Goal: Task Accomplishment & Management: Use online tool/utility

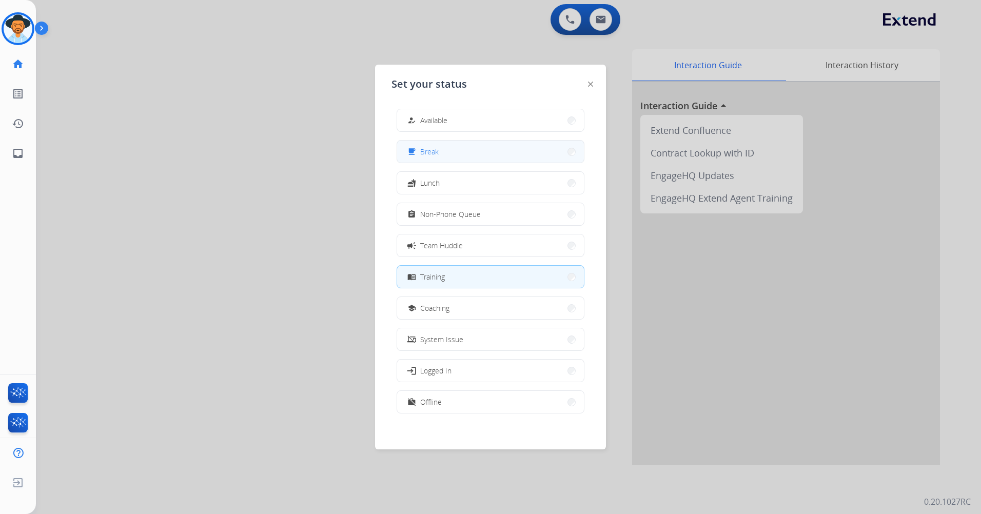
click at [457, 156] on button "free_breakfast Break" at bounding box center [490, 152] width 187 height 22
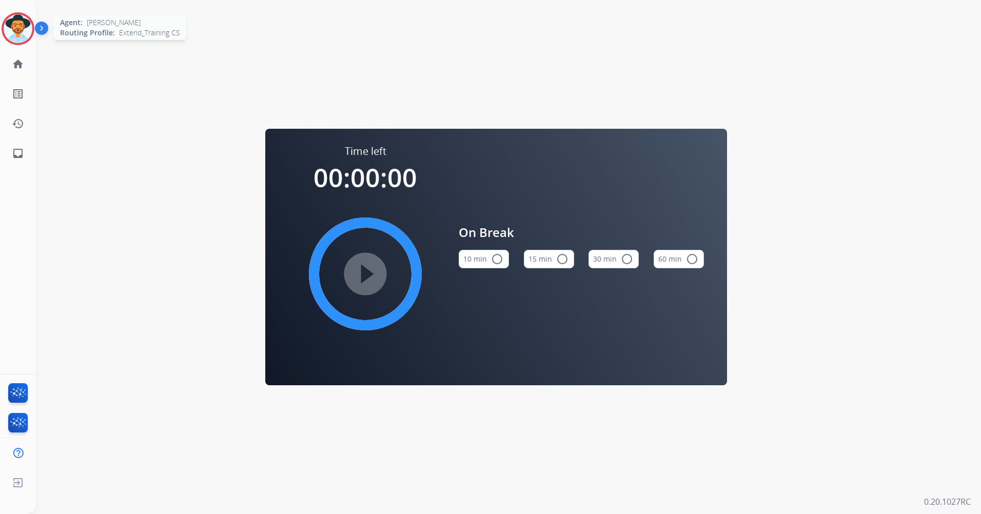
click at [9, 30] on img at bounding box center [18, 28] width 29 height 29
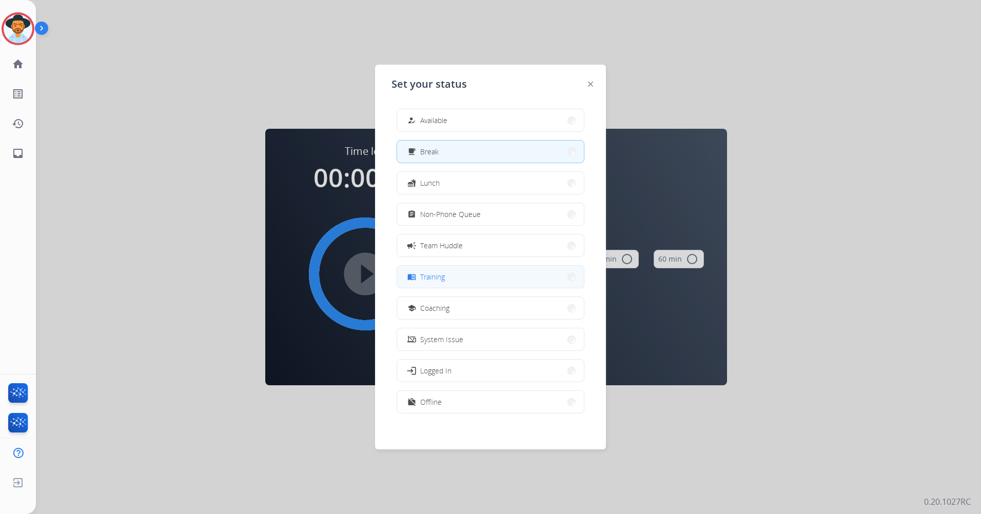
click at [509, 277] on button "menu_book Training" at bounding box center [490, 277] width 187 height 22
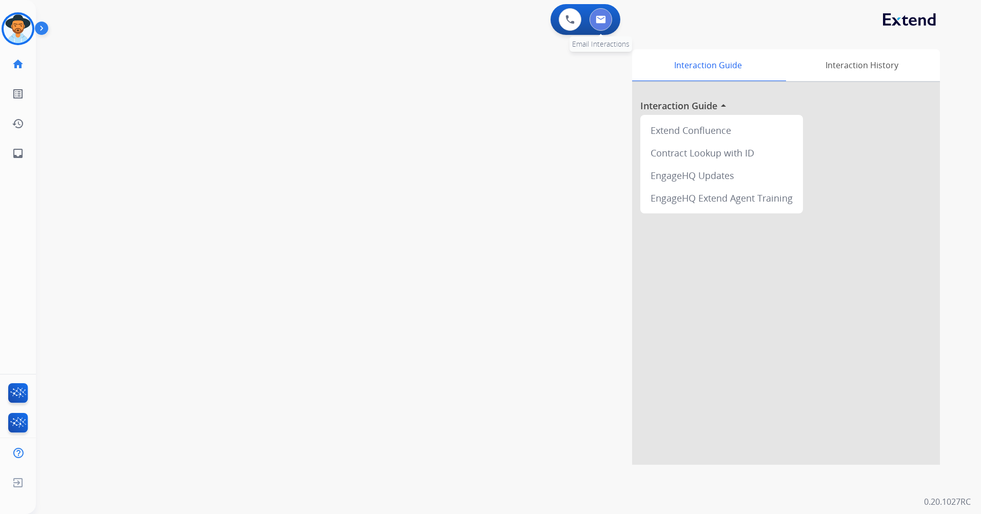
click at [609, 16] on button at bounding box center [601, 19] width 23 height 23
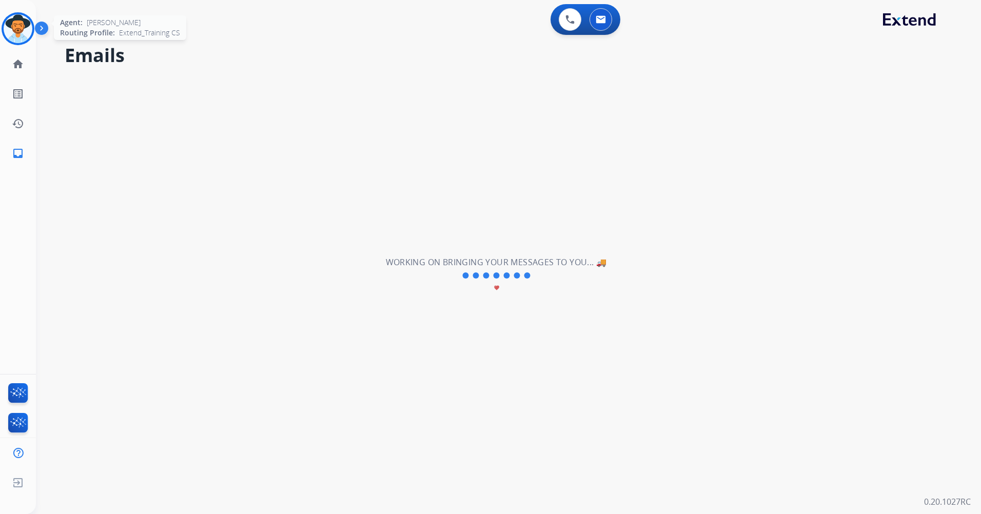
click at [22, 33] on img at bounding box center [18, 28] width 29 height 29
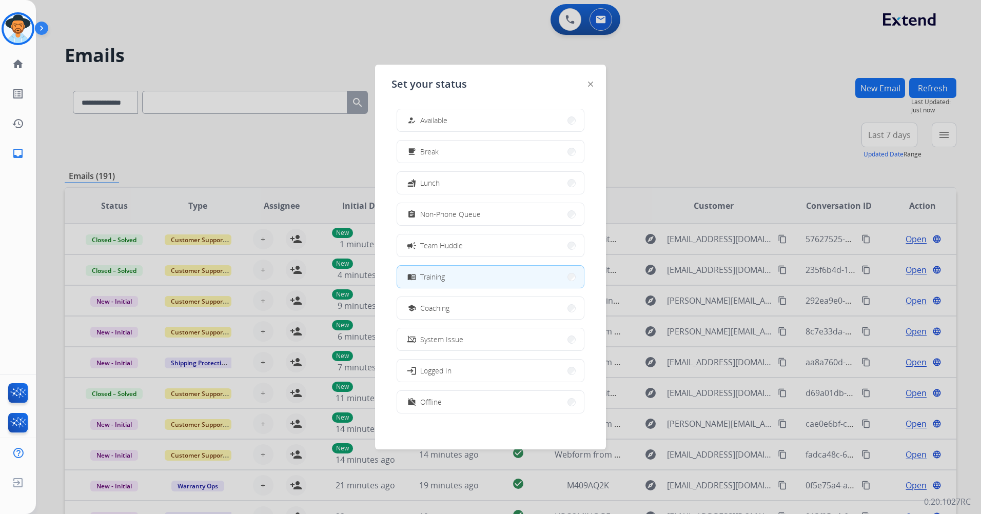
click at [679, 54] on div at bounding box center [490, 257] width 981 height 514
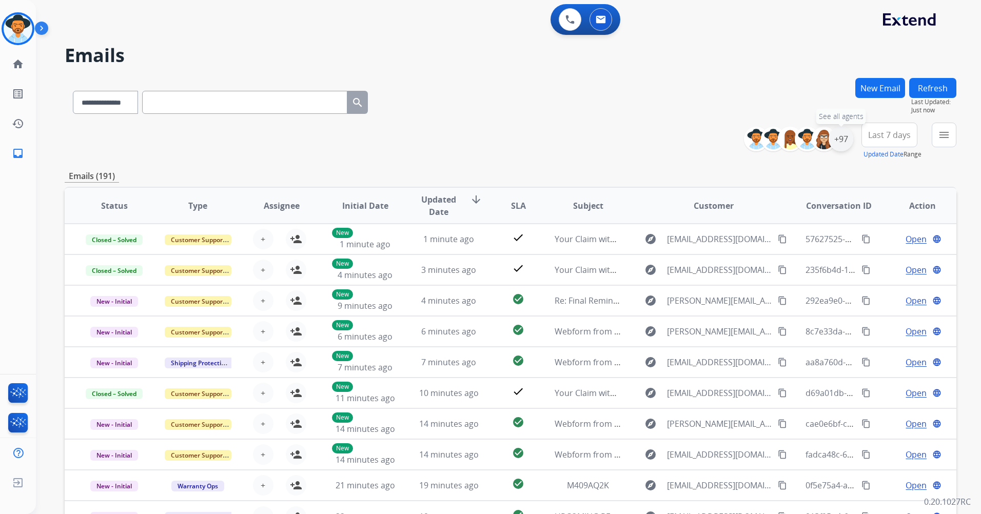
click at [845, 138] on div "+97" at bounding box center [841, 139] width 25 height 25
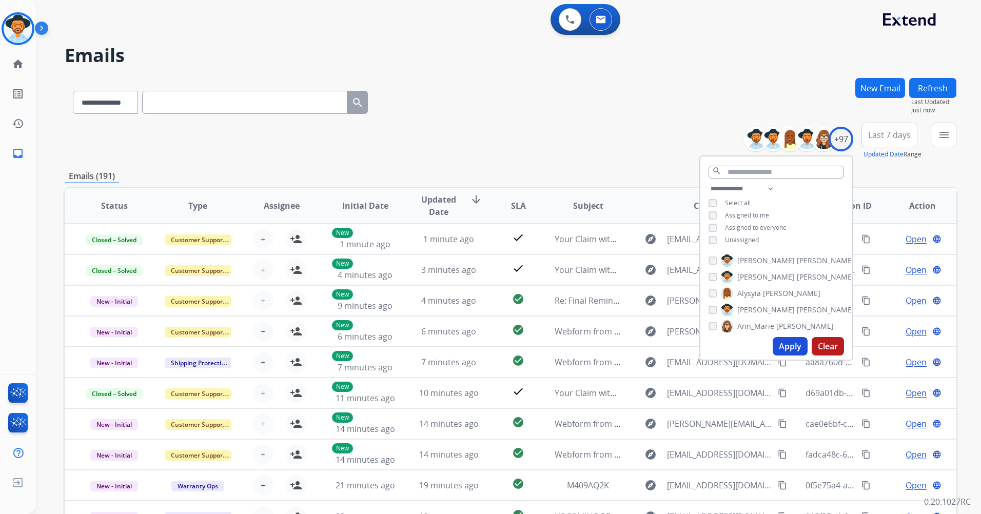
click at [737, 236] on span "Unassigned" at bounding box center [742, 240] width 34 height 9
click at [794, 346] on button "Apply" at bounding box center [790, 346] width 35 height 18
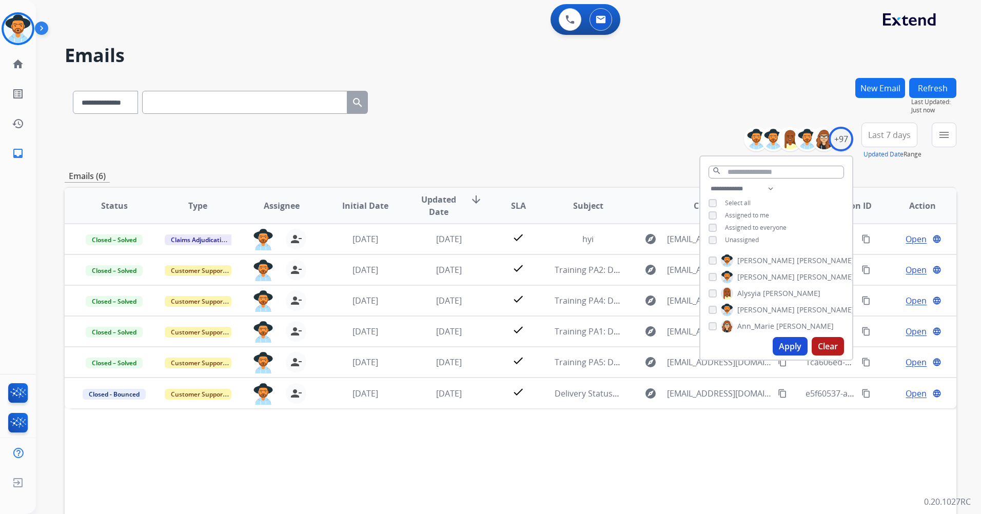
click at [590, 428] on div "Status Type Assignee Initial Date Updated Date arrow_downward SLA Subject Custo…" at bounding box center [511, 359] width 892 height 344
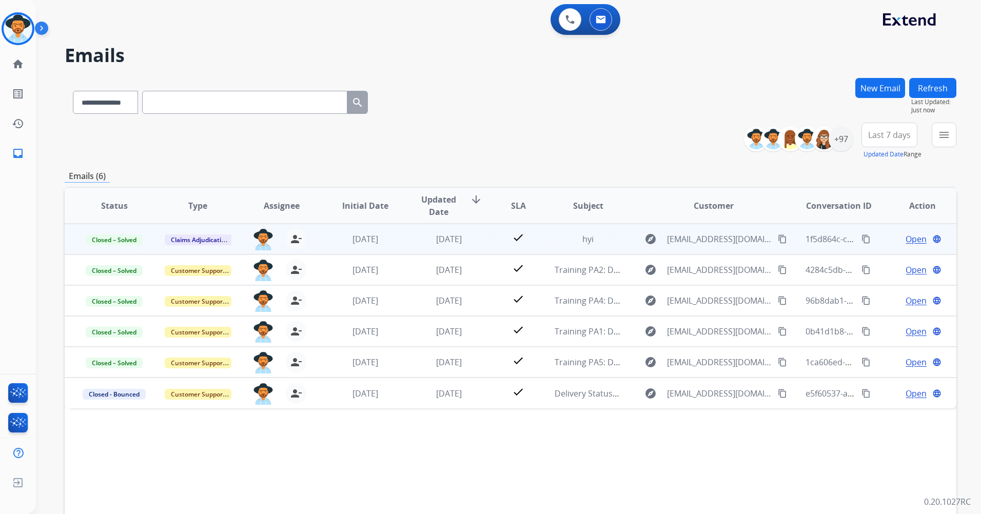
click at [910, 239] on span "Open" at bounding box center [916, 239] width 21 height 12
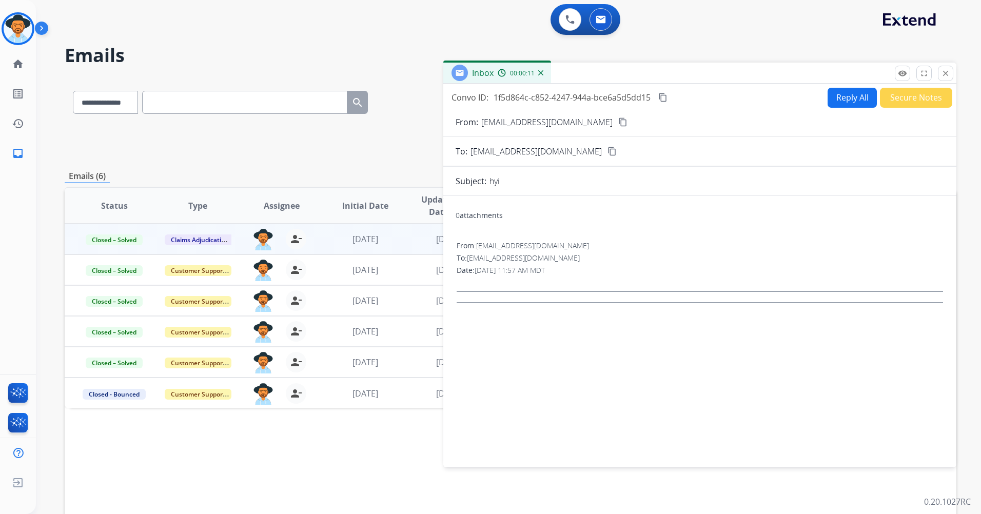
click at [950, 73] on button "close Close" at bounding box center [945, 73] width 15 height 15
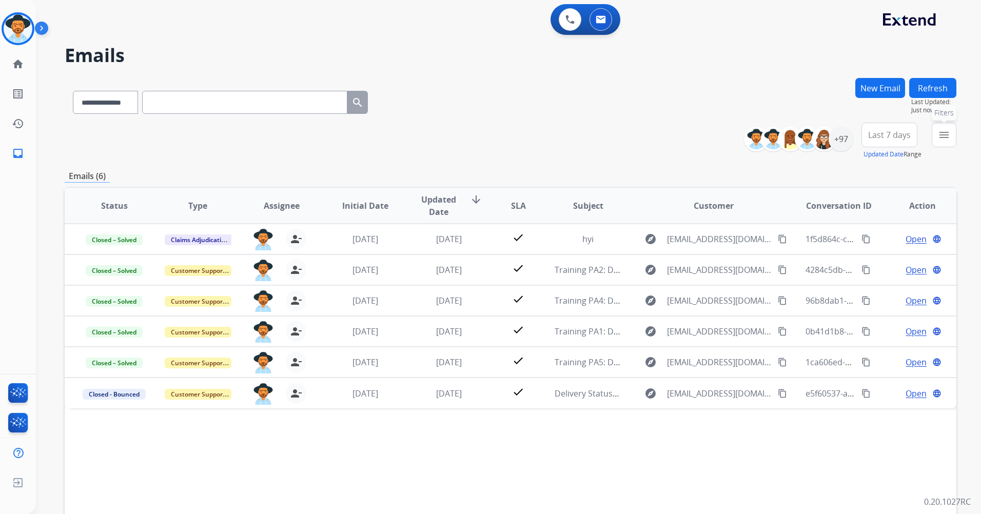
click at [943, 136] on mat-icon "menu" at bounding box center [944, 135] width 12 height 12
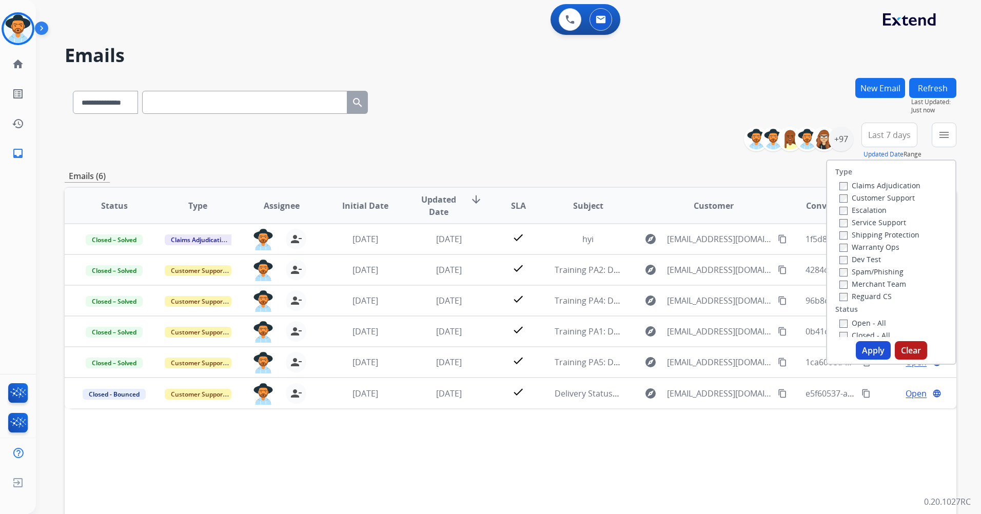
click at [629, 153] on div "**********" at bounding box center [511, 141] width 892 height 37
